Goal: Information Seeking & Learning: Compare options

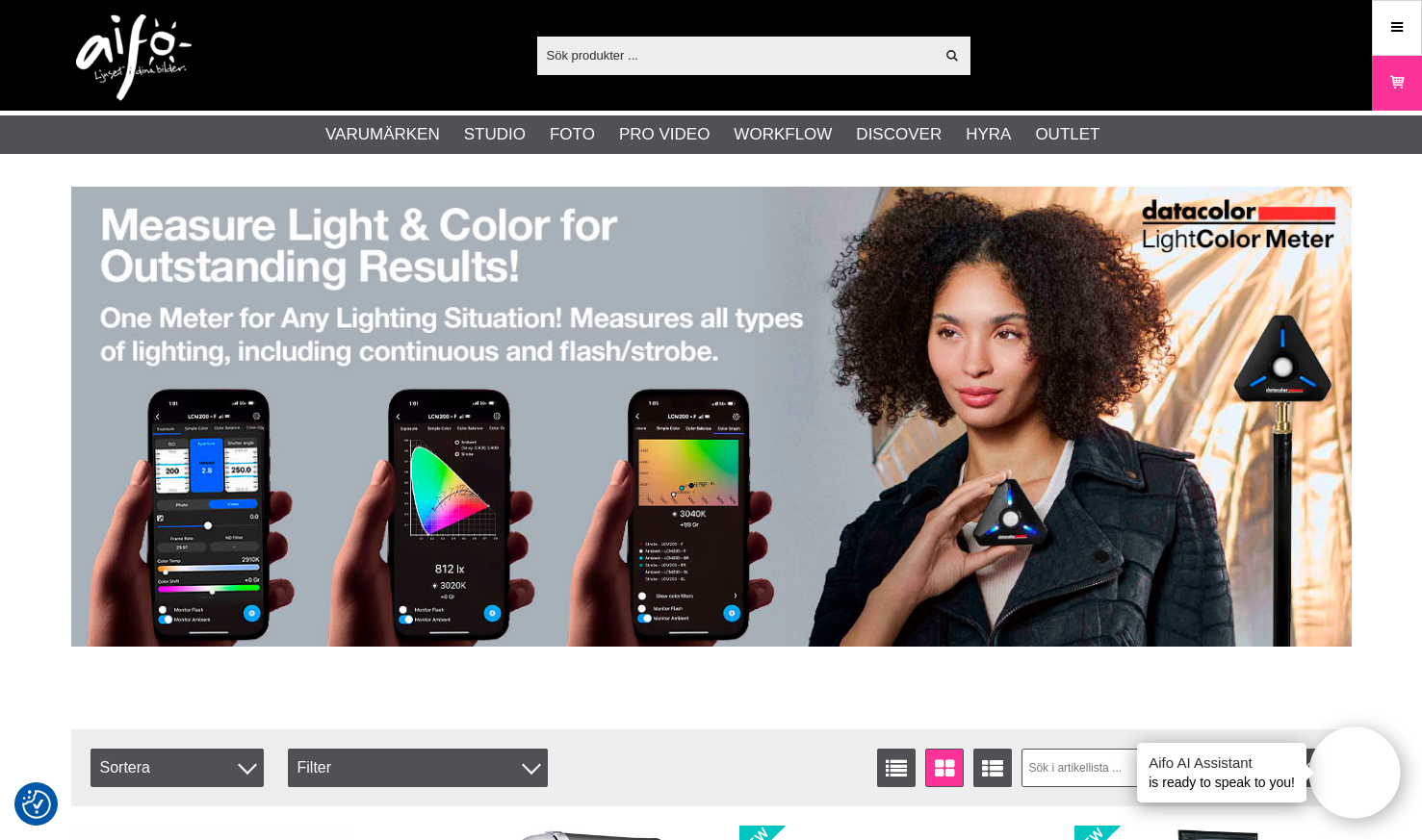
click at [782, 68] on input "text" at bounding box center [735, 54] width 398 height 28
paste input "B+W Orange 67 mm 550 MRC Basic"
type input "B+W Orange 67 mm 550 MRC Basic"
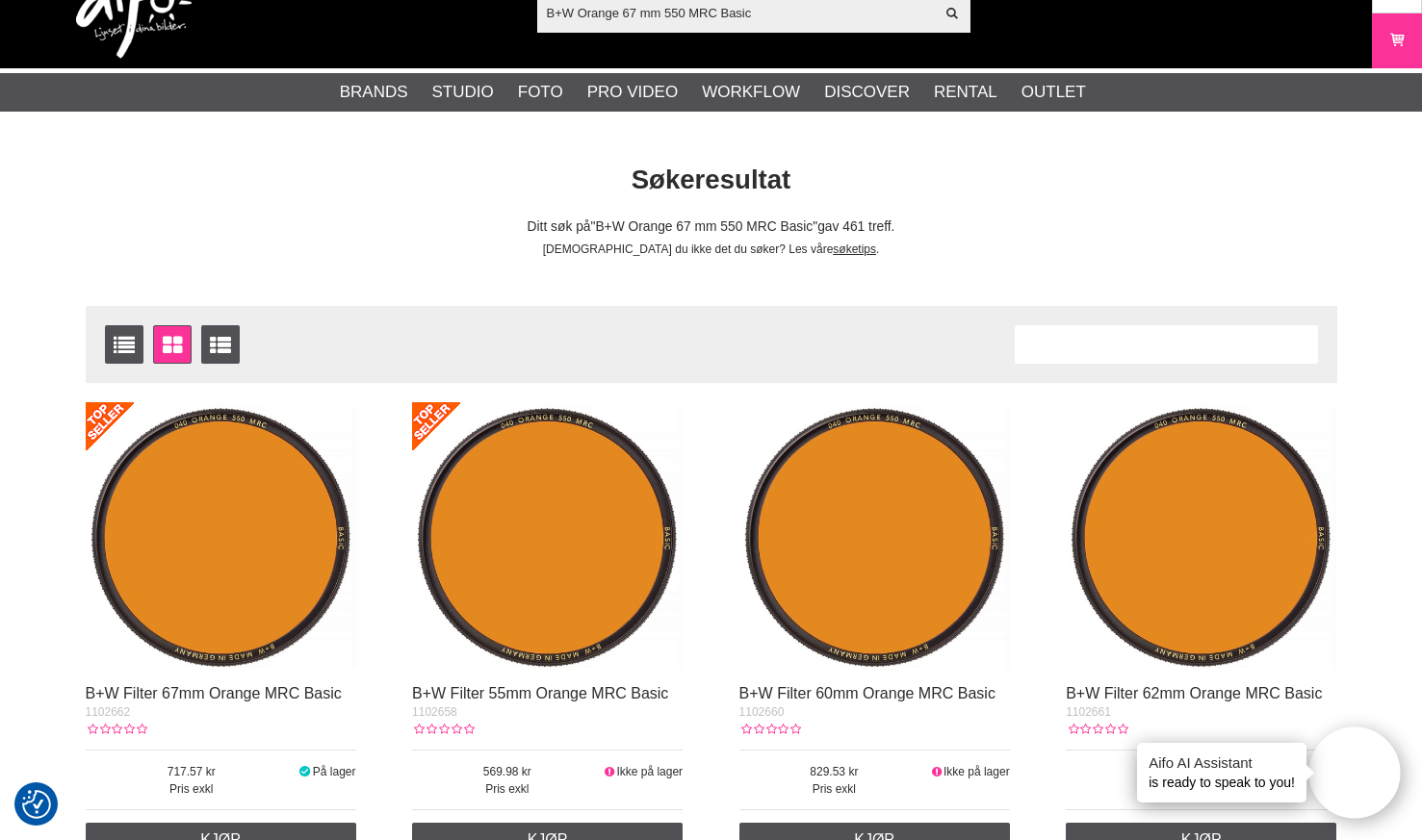
scroll to position [54, 0]
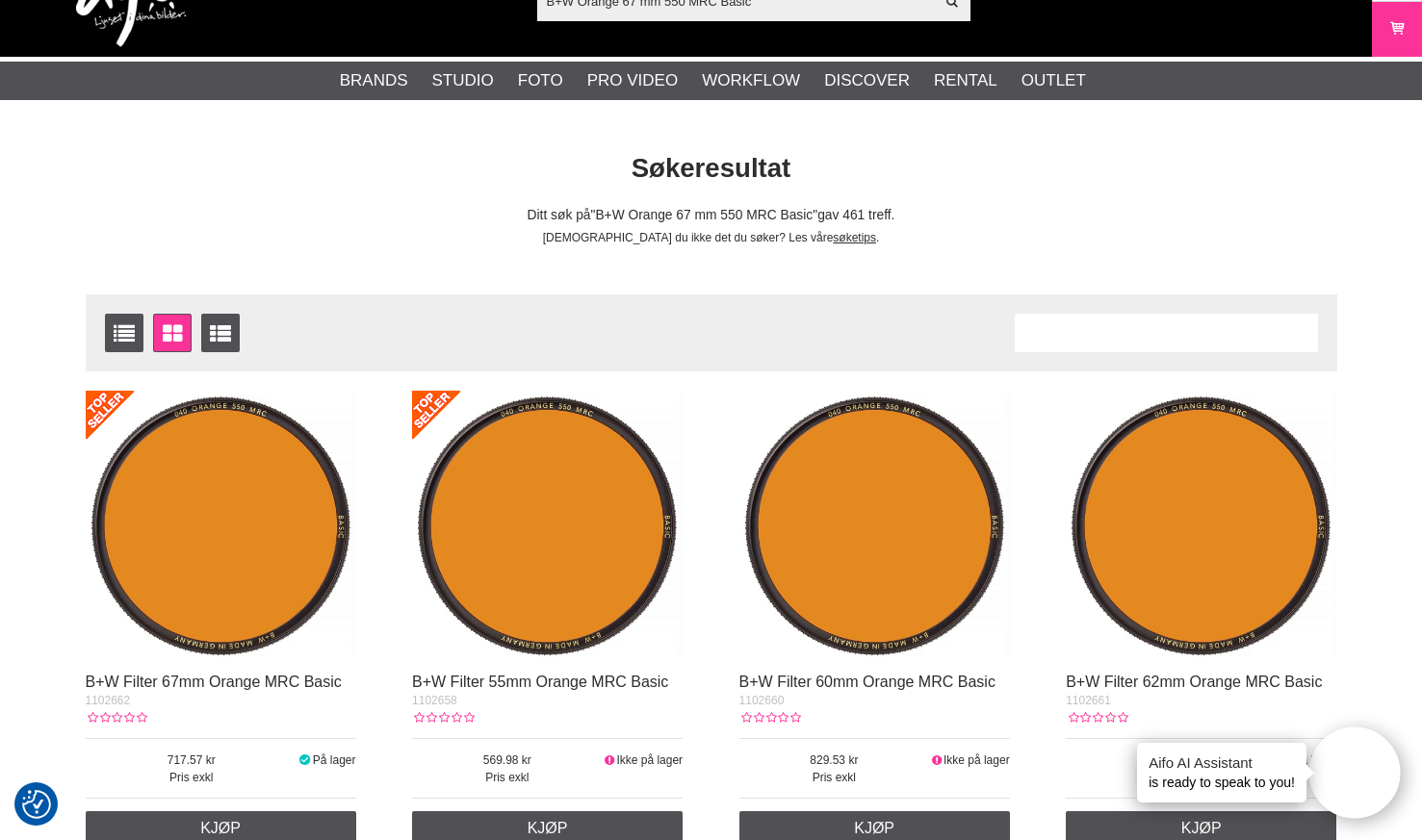
click at [277, 473] on img at bounding box center [220, 526] width 270 height 270
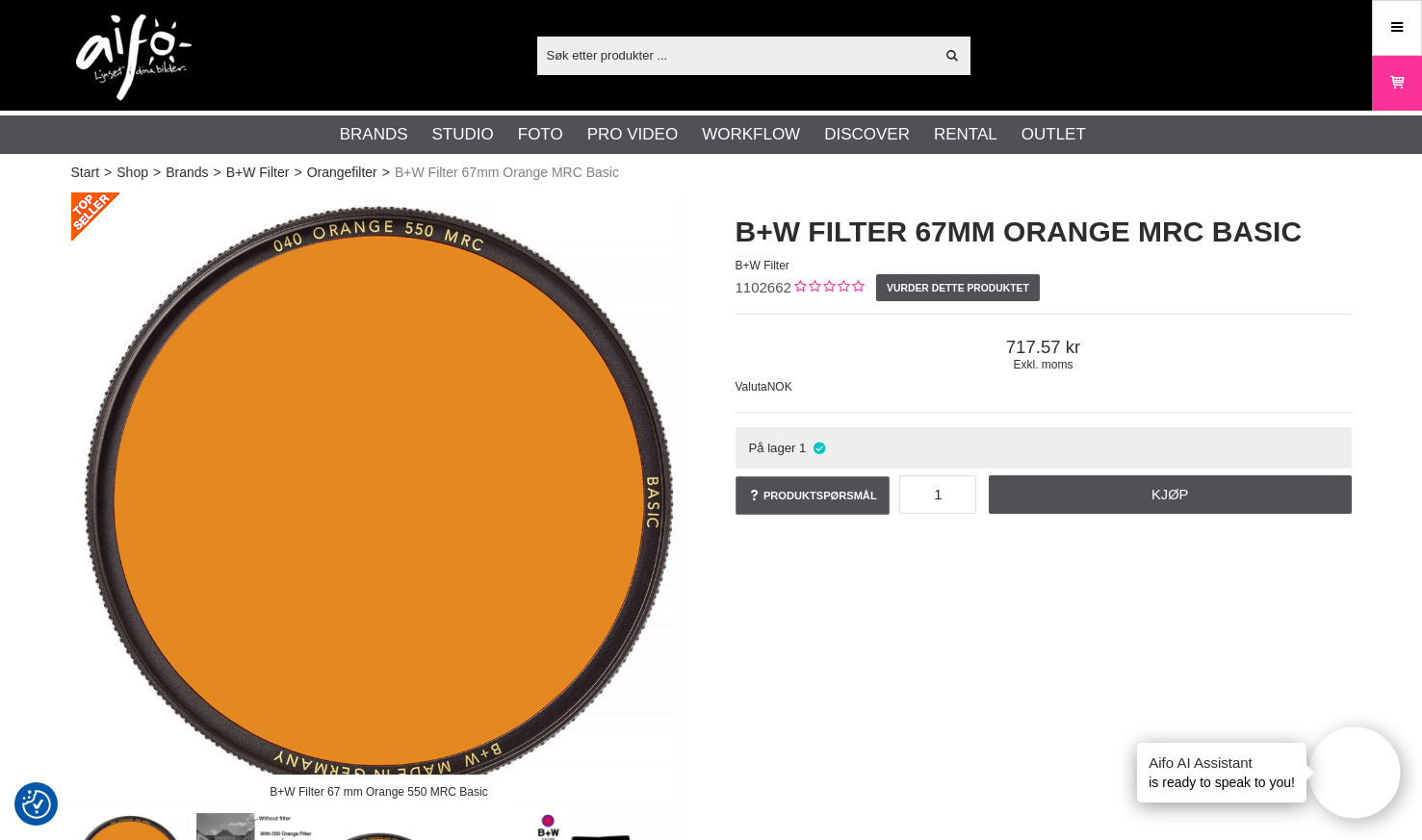
click at [1017, 229] on h1 "B+W Filter 67mm Orange MRC Basic" at bounding box center [1043, 231] width 616 height 40
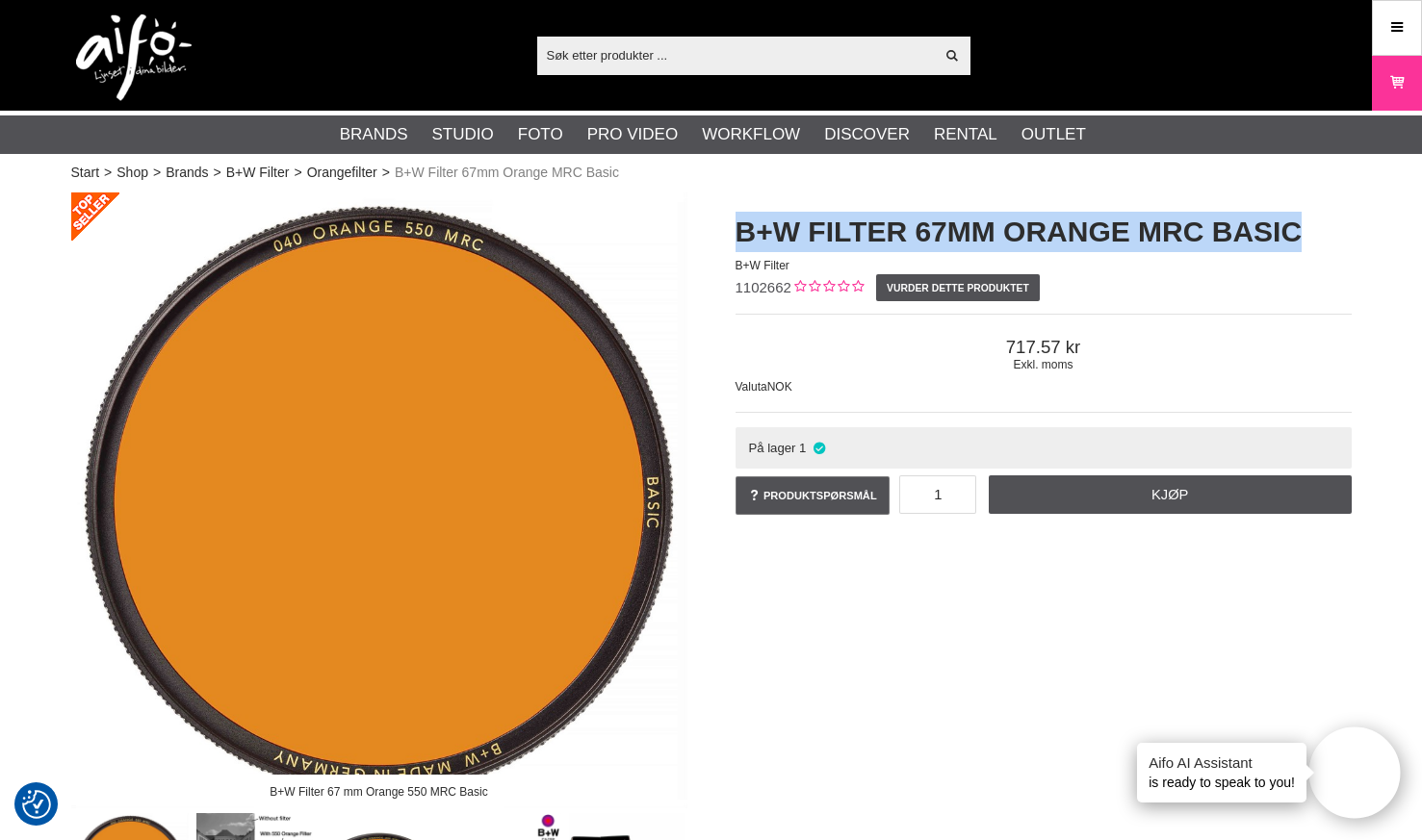
click at [1017, 229] on h1 "B+W Filter 67mm Orange MRC Basic" at bounding box center [1043, 231] width 616 height 40
copy h1 "B+W Filter 67mm Orange MRC Basic"
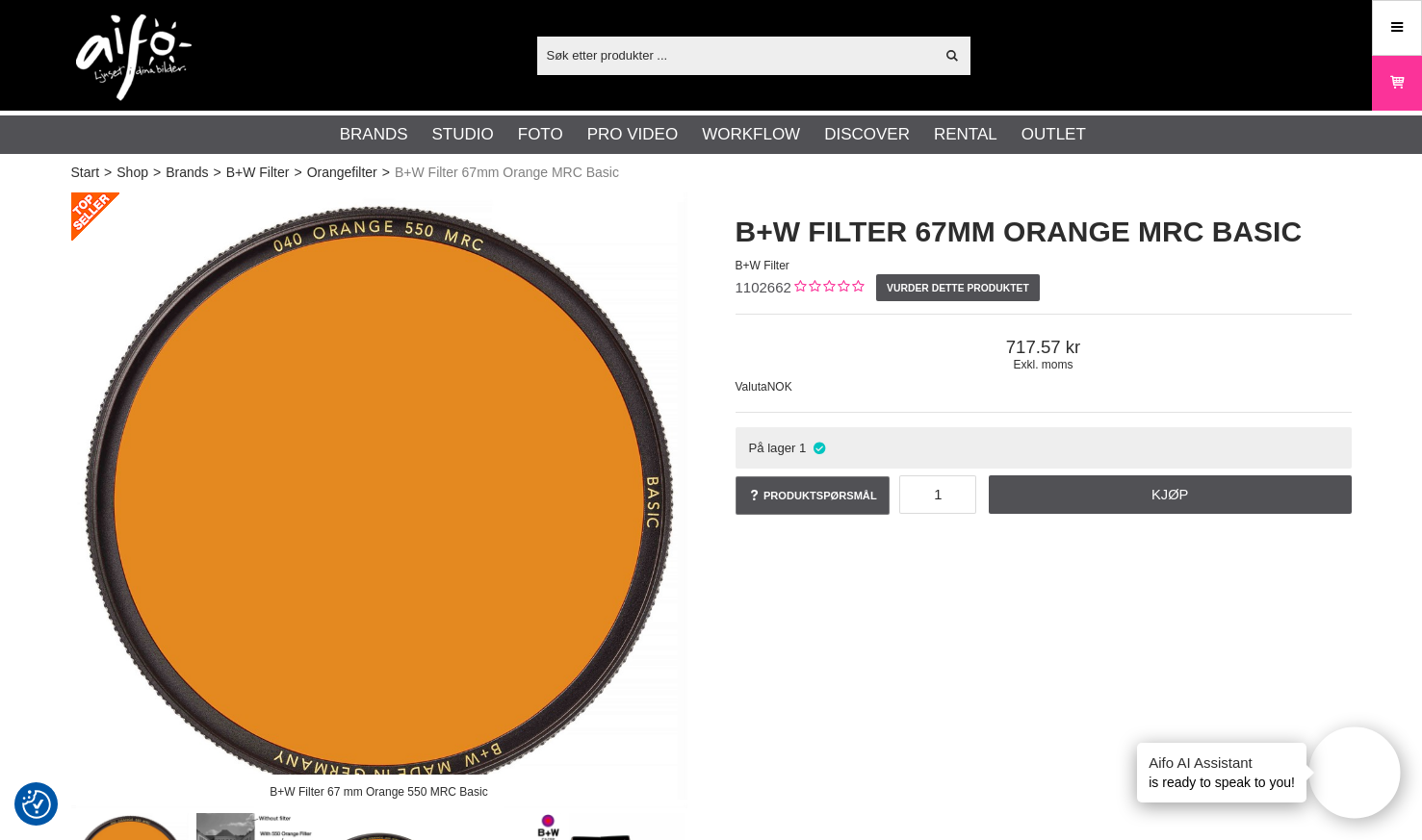
click at [788, 65] on input "text" at bounding box center [735, 54] width 398 height 28
paste input "B+W Rød lys 590 MRC Basic 67 mm (590 nanometer)"
type input "B+W Rød lys 590 MRC Basic 67 mm (590 nanometer)"
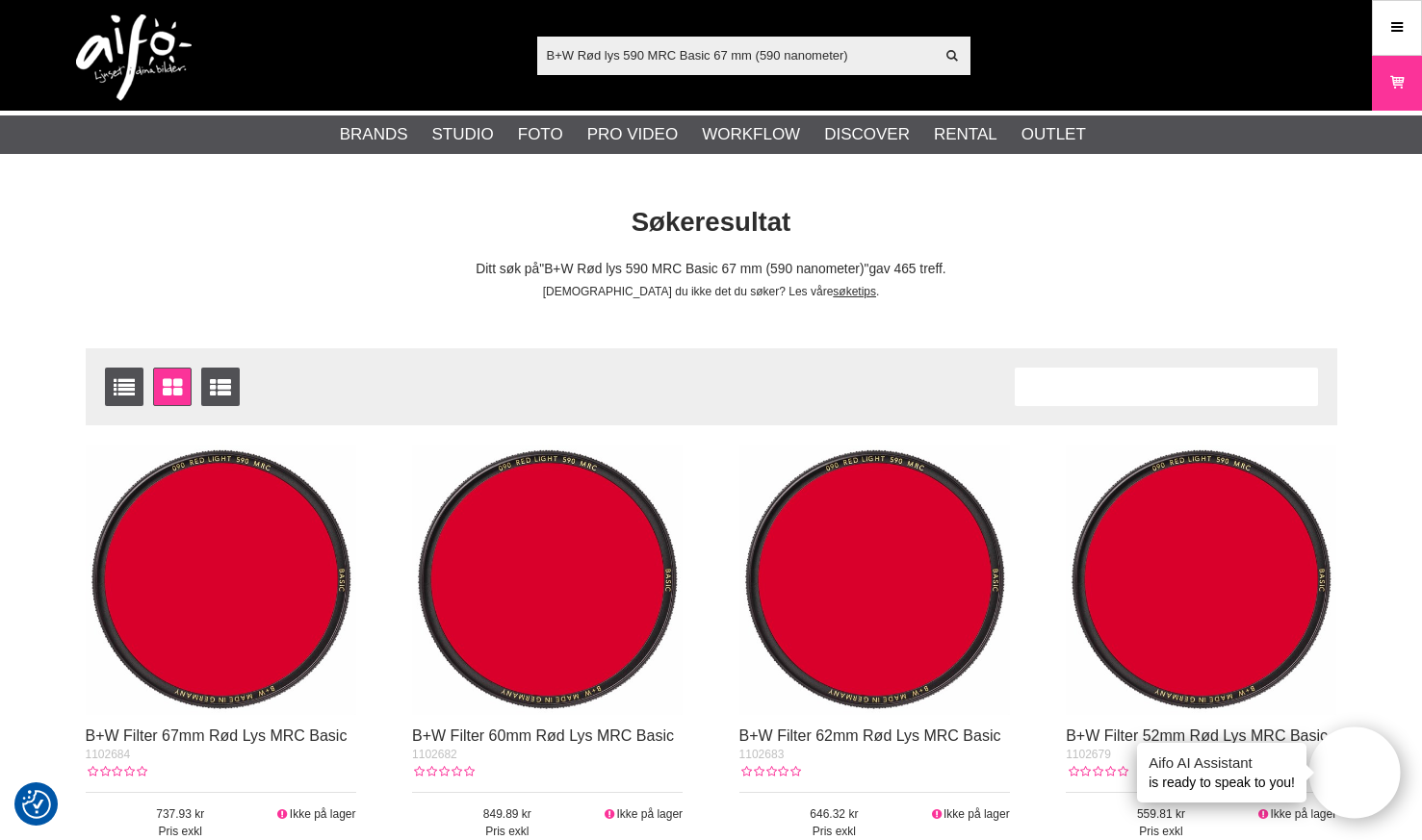
click at [249, 545] on img at bounding box center [220, 580] width 270 height 270
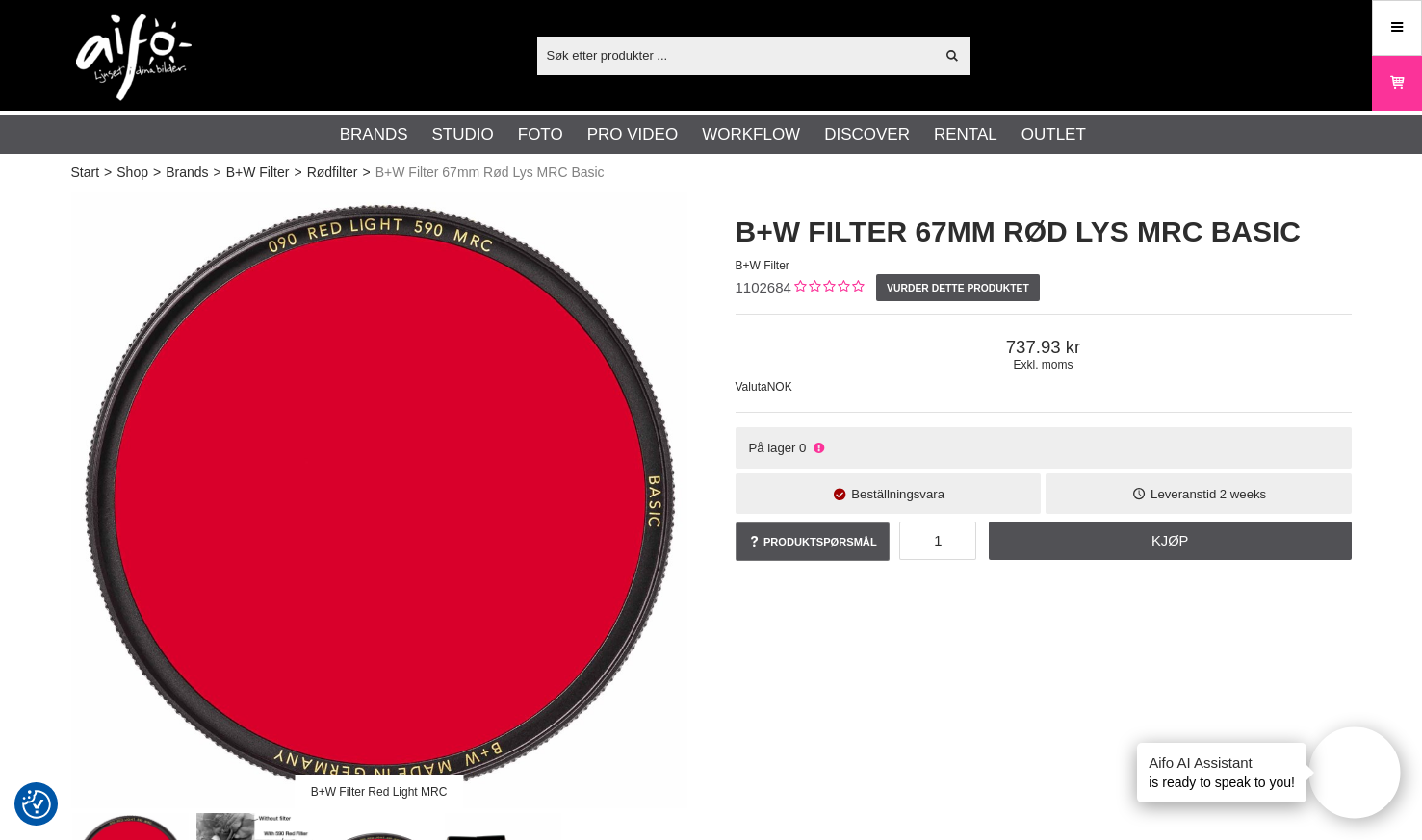
click at [601, 63] on input "text" at bounding box center [735, 54] width 398 height 28
paste input "150113"
type input "150113"
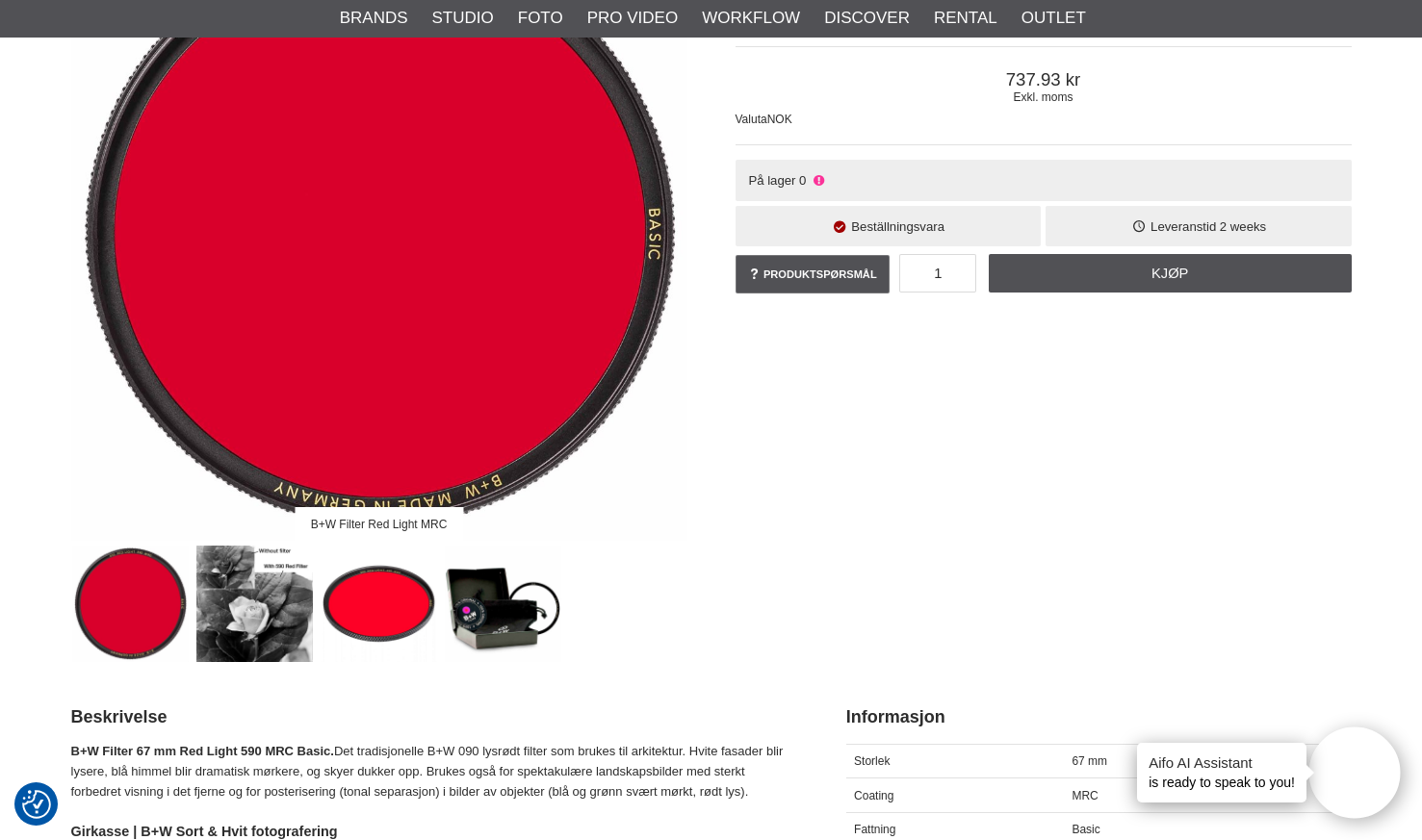
scroll to position [274, 0]
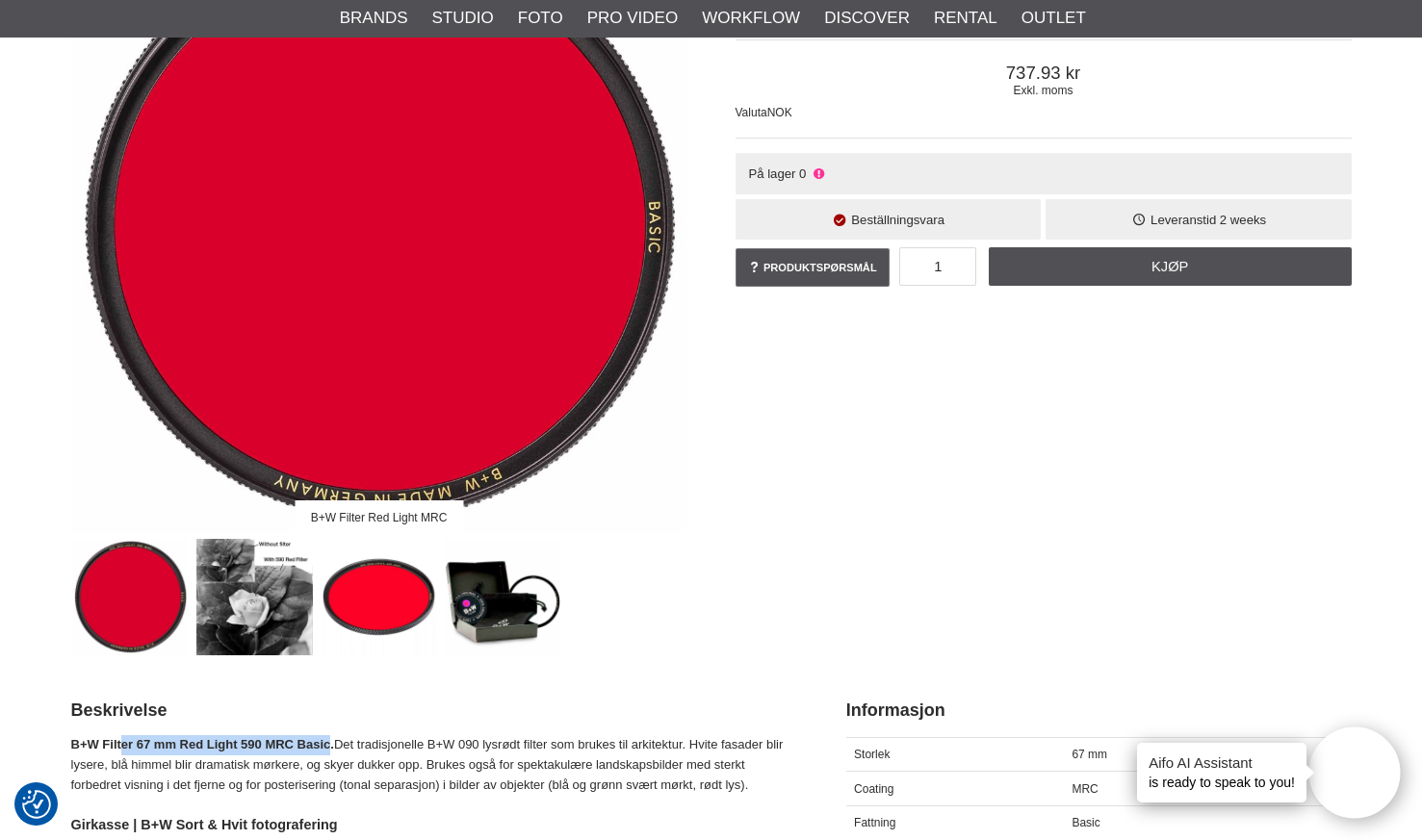
drag, startPoint x: 331, startPoint y: 748, endPoint x: 120, endPoint y: 736, distance: 211.3
click at [120, 736] on p "B+W Filter 67 mm Red Light 590 MRC Basic. Det tradisjonelle B+W 090 lysrødt fil…" at bounding box center [435, 765] width 727 height 60
copy strong "er 67 mm Red Light 590 MRC Basic"
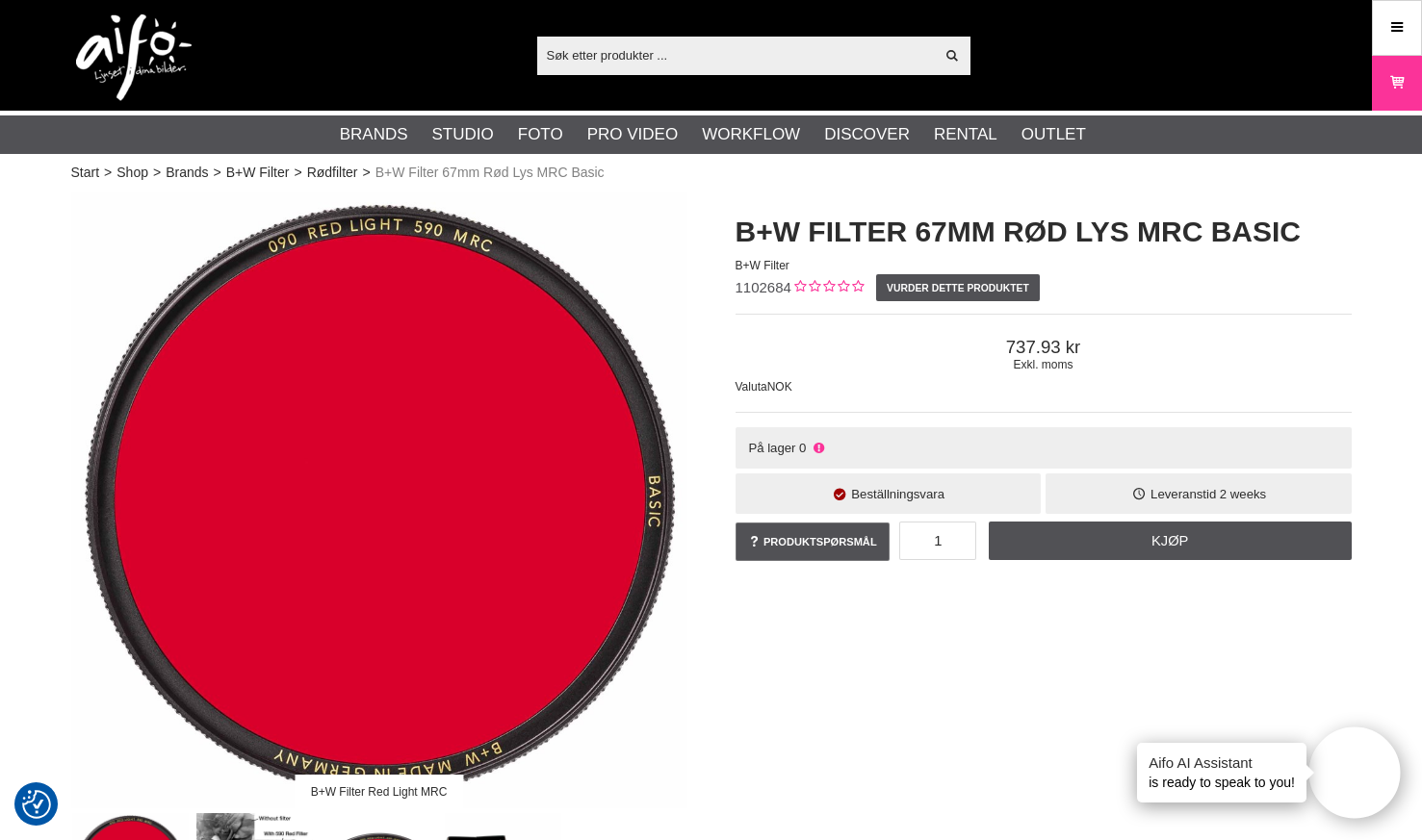
scroll to position [0, 0]
click at [872, 45] on input "text" at bounding box center [735, 54] width 398 height 28
paste input "B+W Rød lys 590 MRC Basic 77 mm (590 nanometer)"
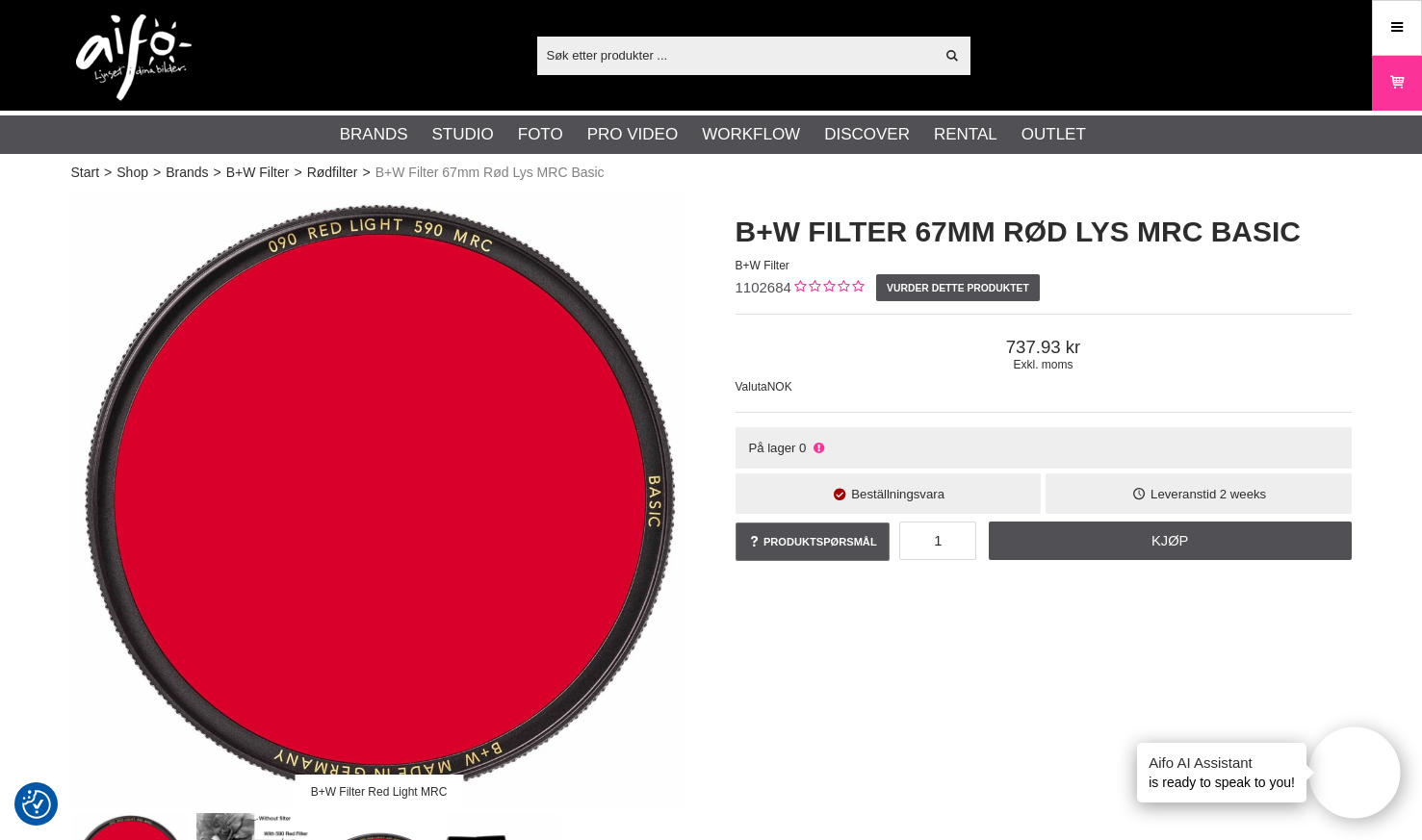
type input "B+W Rød lys 590 MRC Basic 77 mm (590 nanometer)"
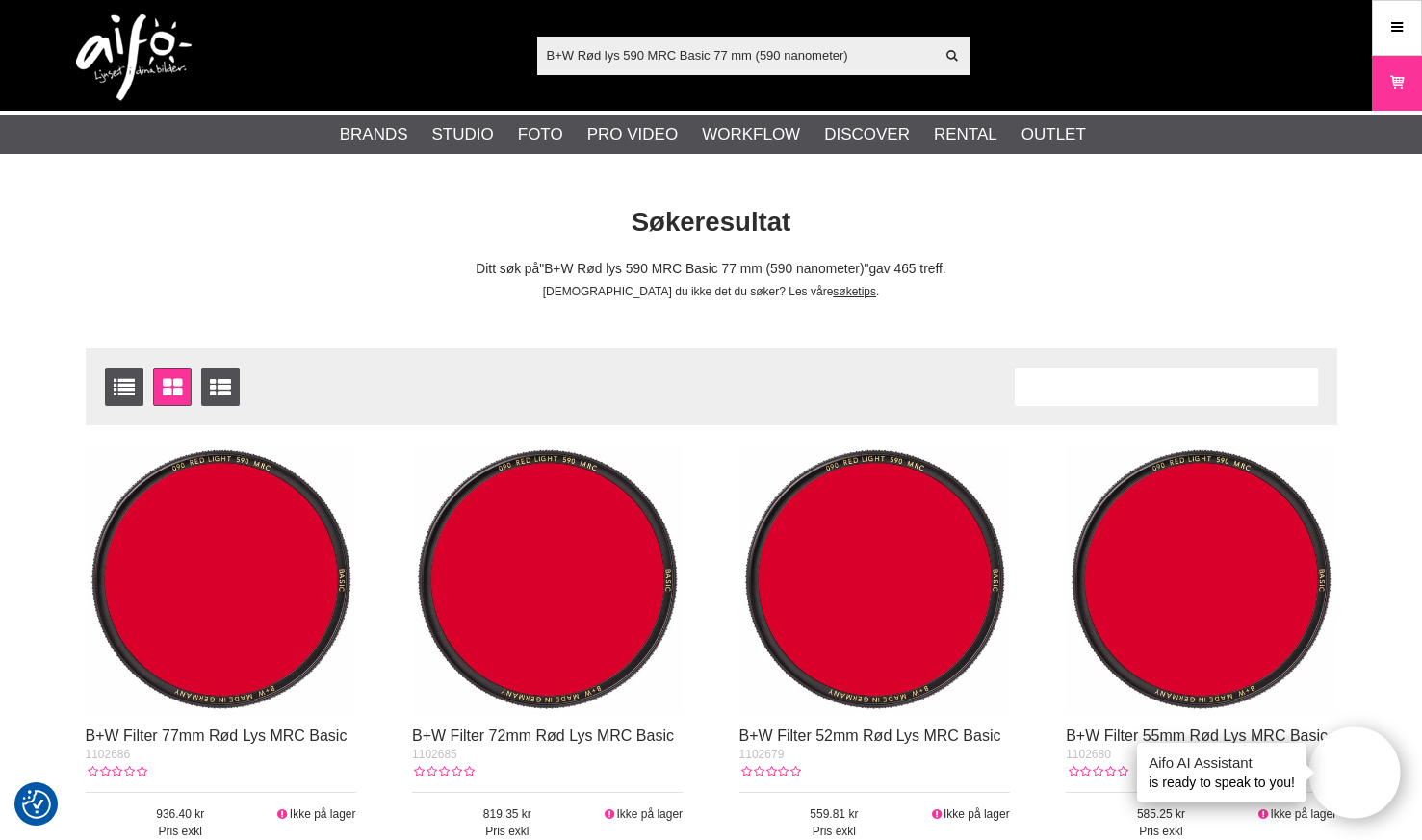
click at [261, 618] on img at bounding box center [220, 580] width 270 height 270
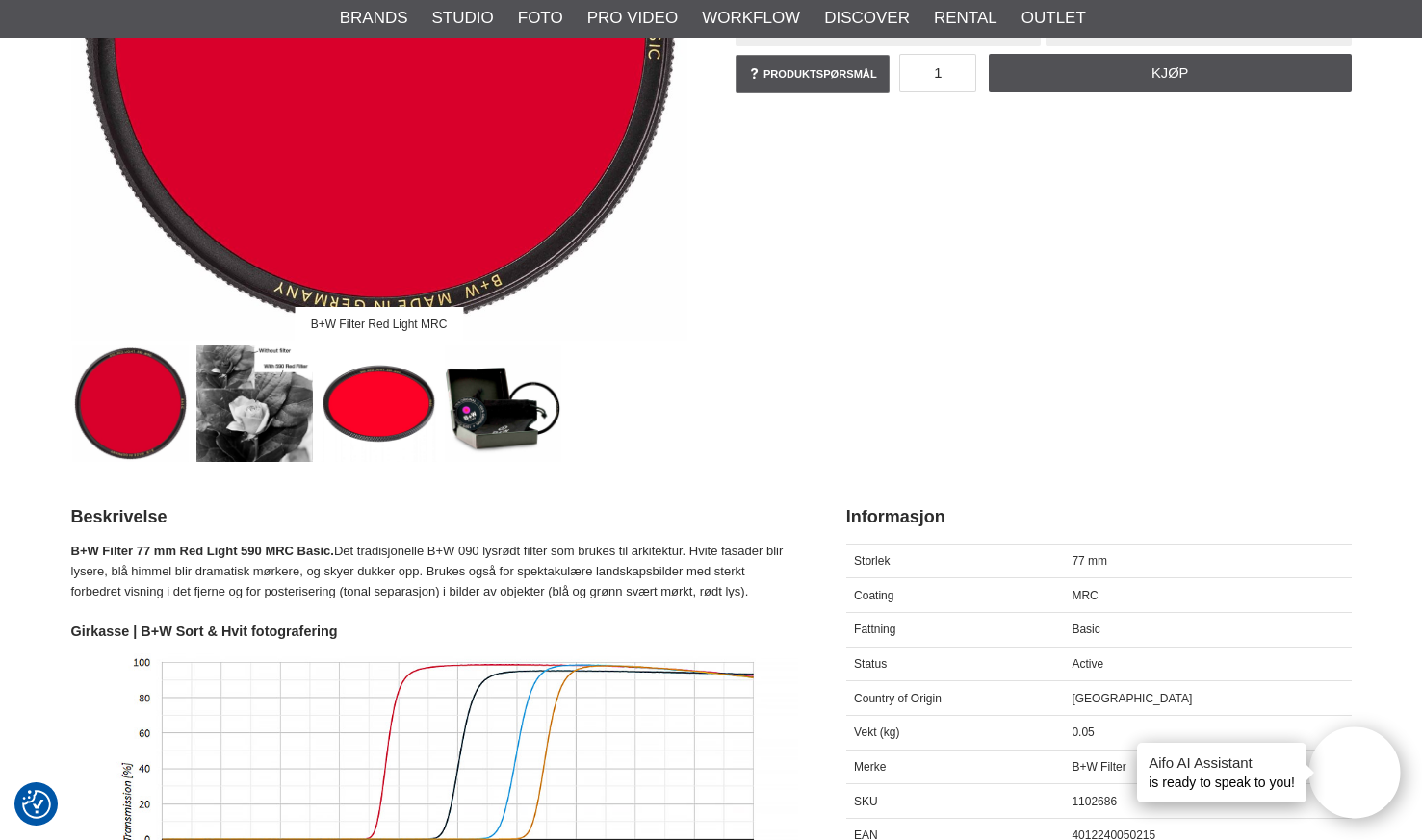
scroll to position [470, 0]
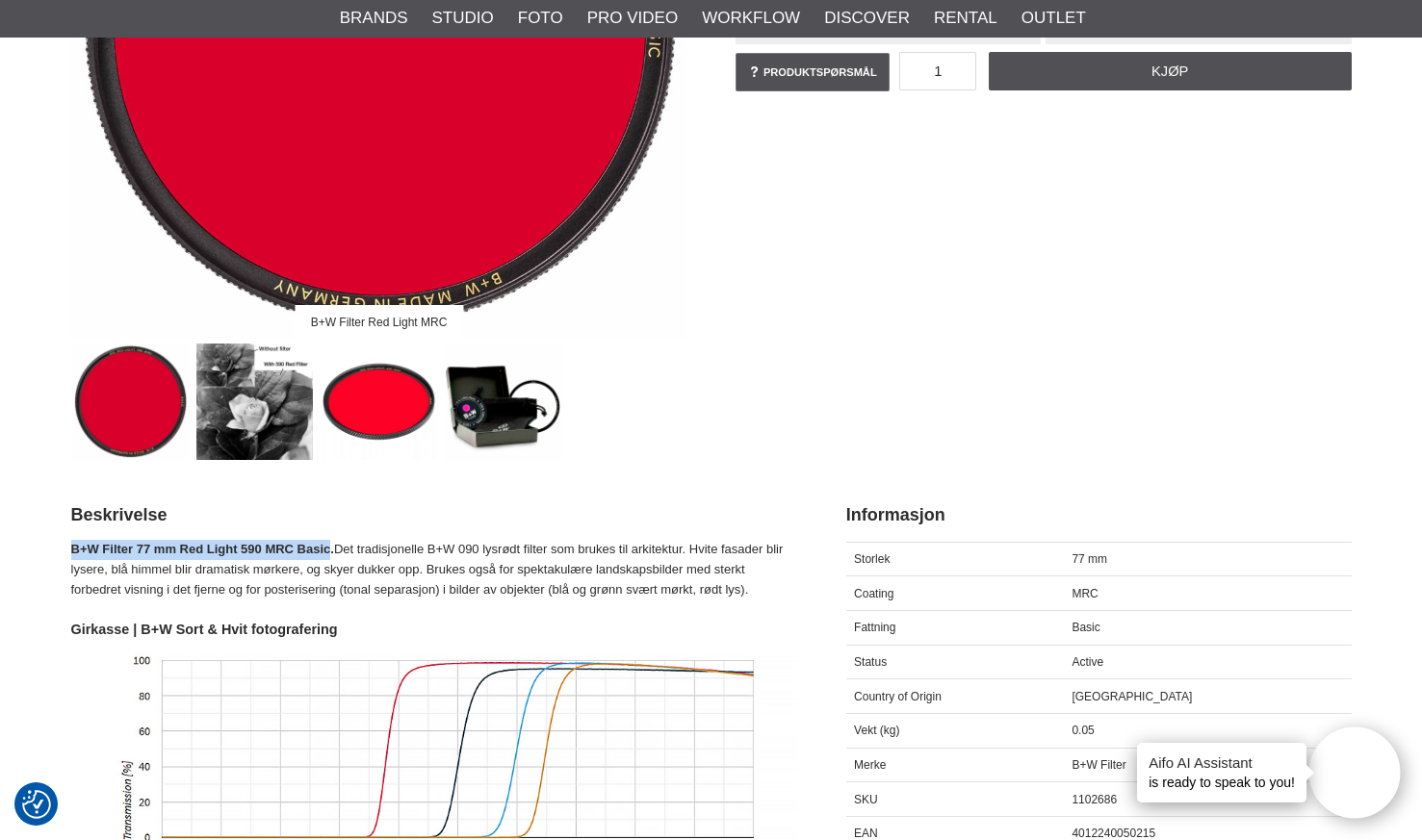
drag, startPoint x: 72, startPoint y: 544, endPoint x: 330, endPoint y: 543, distance: 258.0
click at [330, 543] on strong "B+W Filter 77 mm Red Light 590 MRC Basic." at bounding box center [203, 548] width 262 height 15
copy strong "B+W Filter 77 mm Red Light 590 MRC Basic"
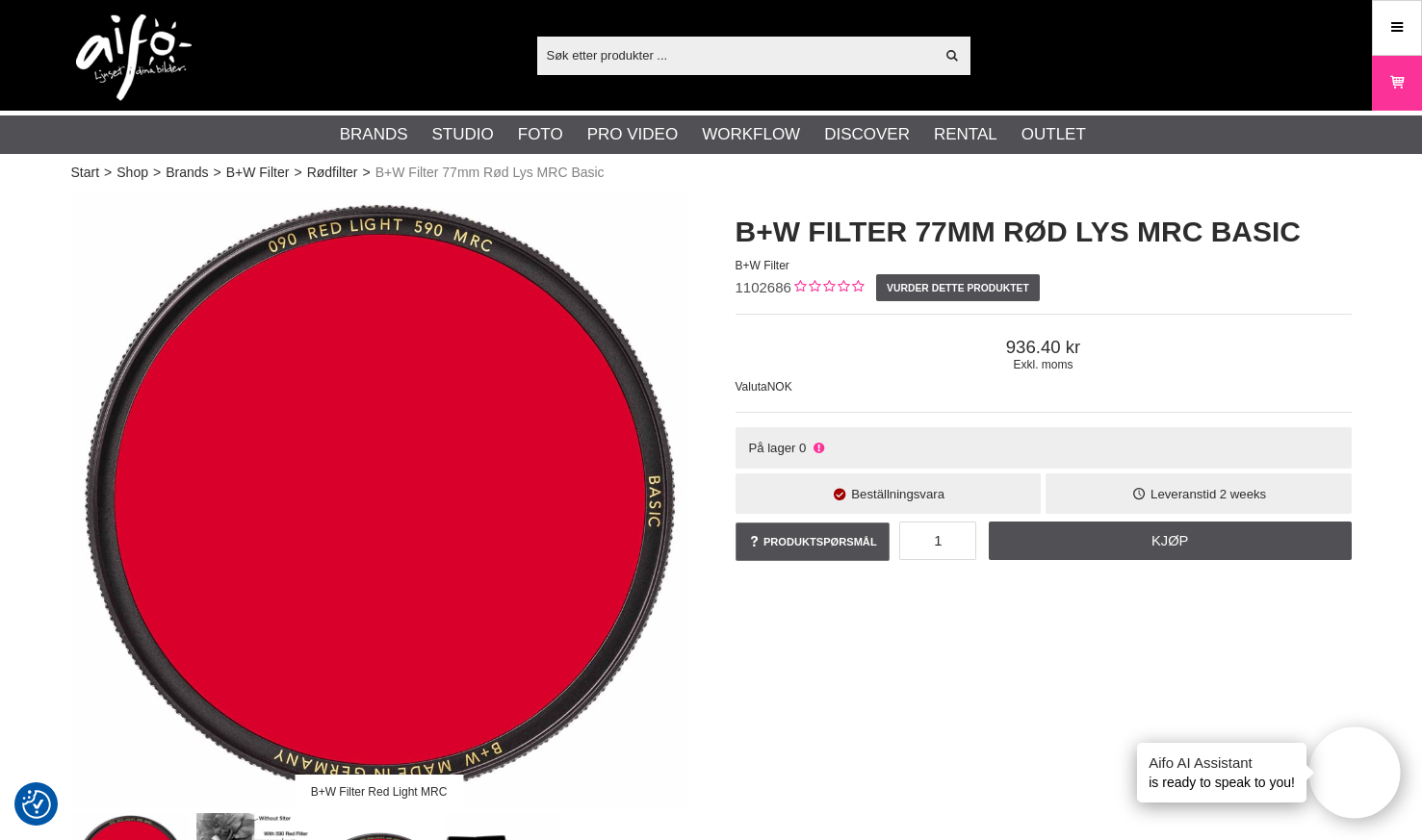
scroll to position [0, 0]
click at [837, 55] on input "text" at bounding box center [735, 54] width 398 height 28
paste input "B+W Yellow 67 mm 495 MRC Basic"
type input "B+W Yellow 67 mm 495 MRC Basic"
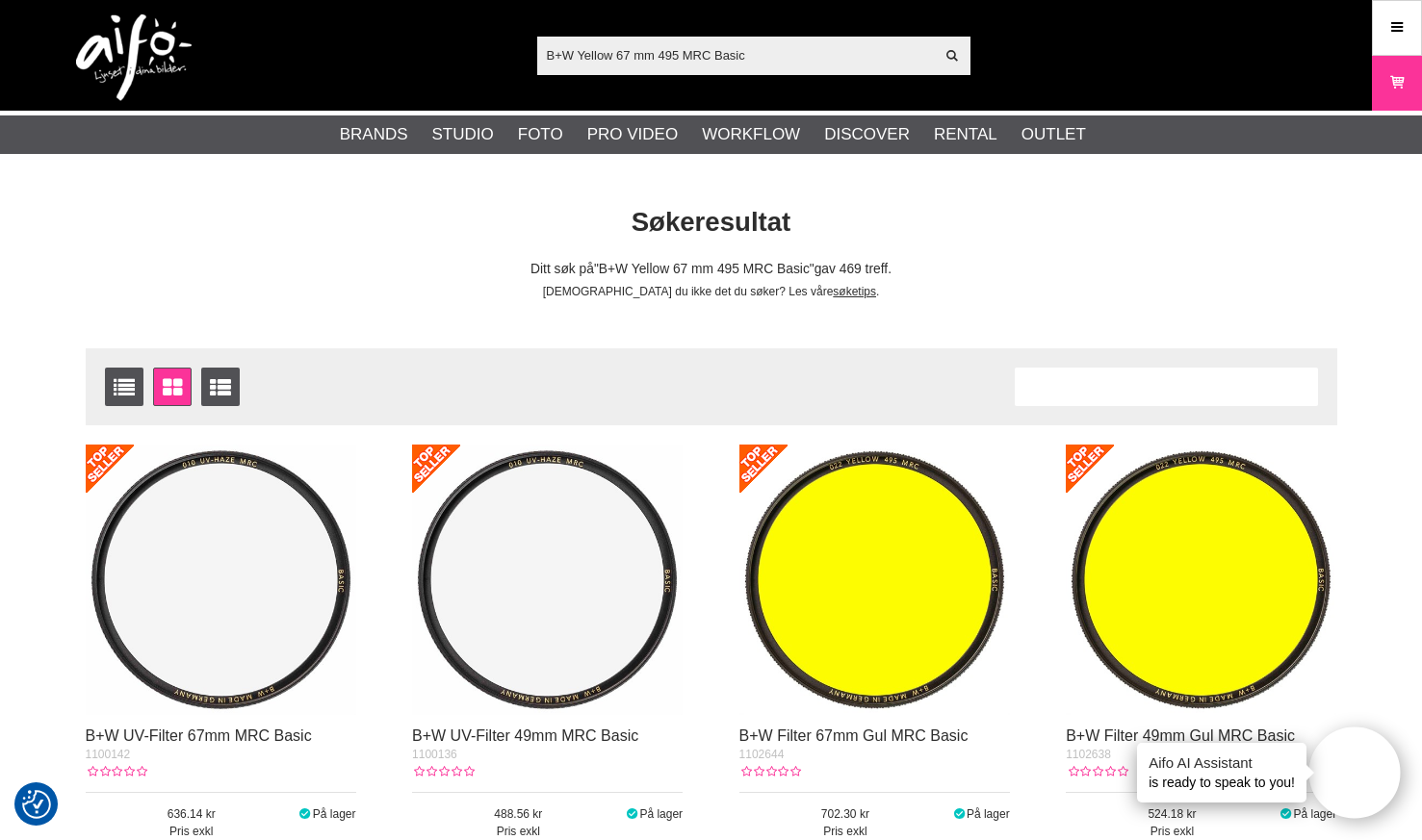
click at [892, 557] on img at bounding box center [875, 580] width 270 height 270
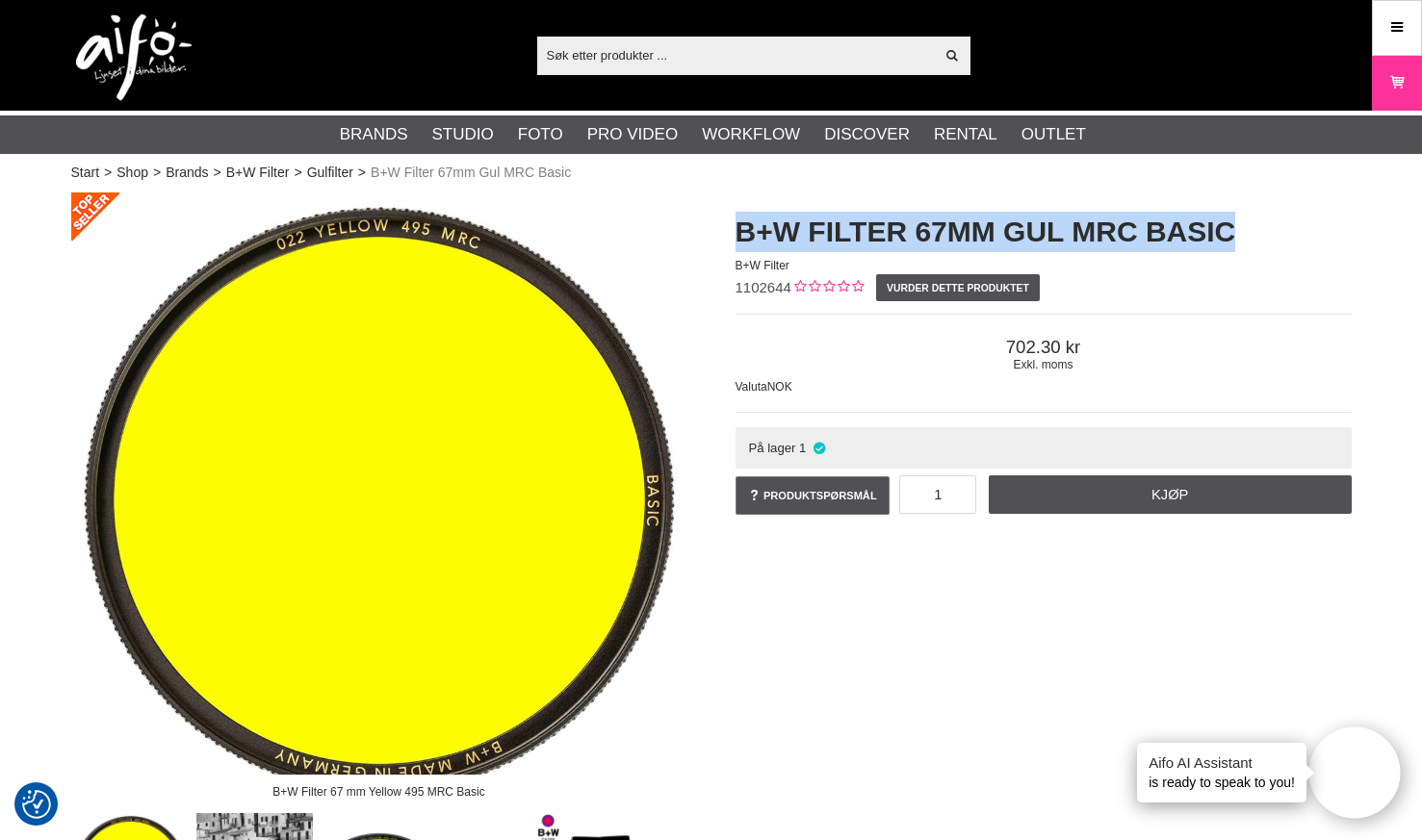
drag, startPoint x: 780, startPoint y: 224, endPoint x: 1234, endPoint y: 224, distance: 454.0
click at [1234, 224] on h1 "B+W Filter 67mm Gul MRC Basic" at bounding box center [1043, 231] width 616 height 40
copy h1 "B+W Filter 67mm Gul MRC Basic"
